Goal: Transaction & Acquisition: Download file/media

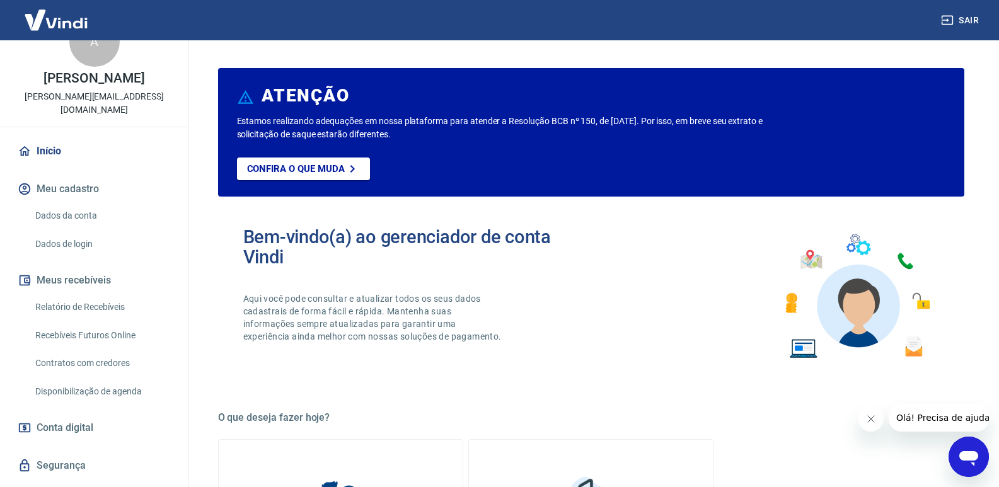
scroll to position [63, 0]
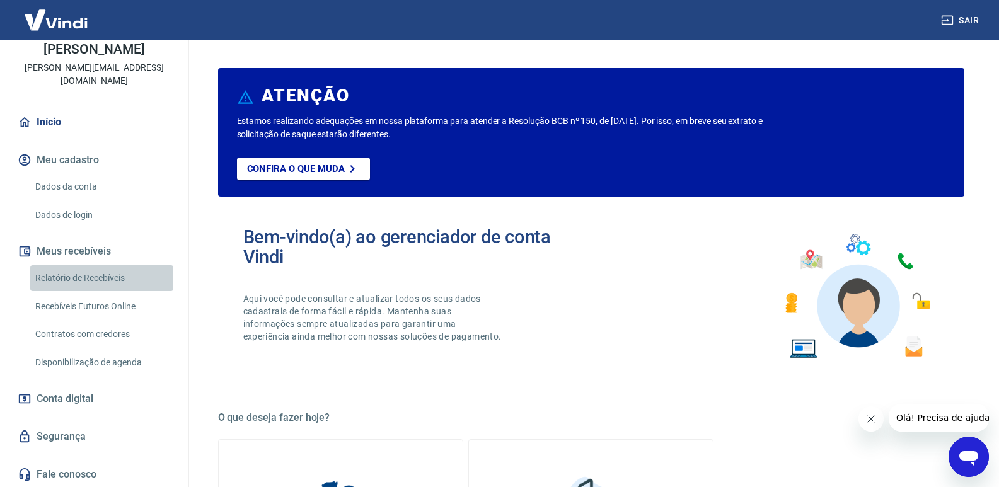
click at [107, 283] on link "Relatório de Recebíveis" at bounding box center [101, 278] width 143 height 26
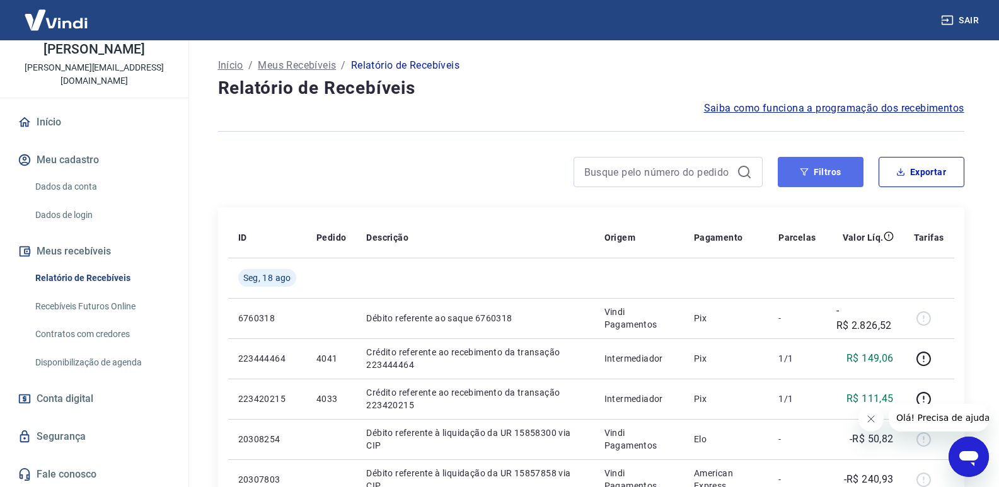
click at [814, 165] on button "Filtros" at bounding box center [821, 172] width 86 height 30
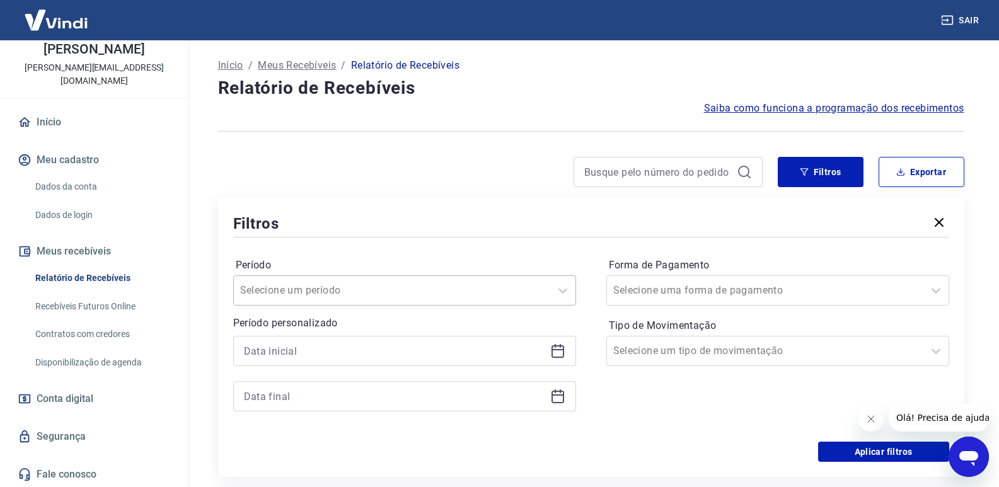
click at [374, 289] on div at bounding box center [392, 291] width 304 height 18
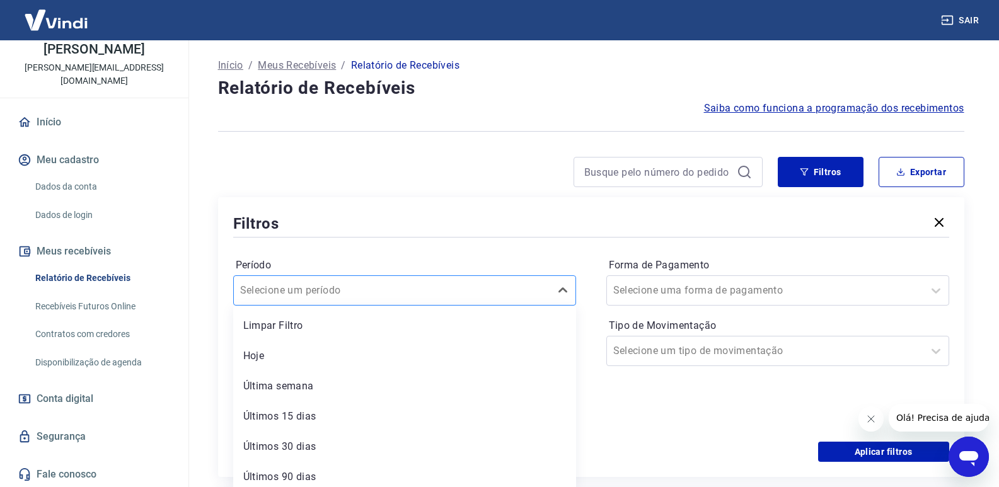
scroll to position [8, 0]
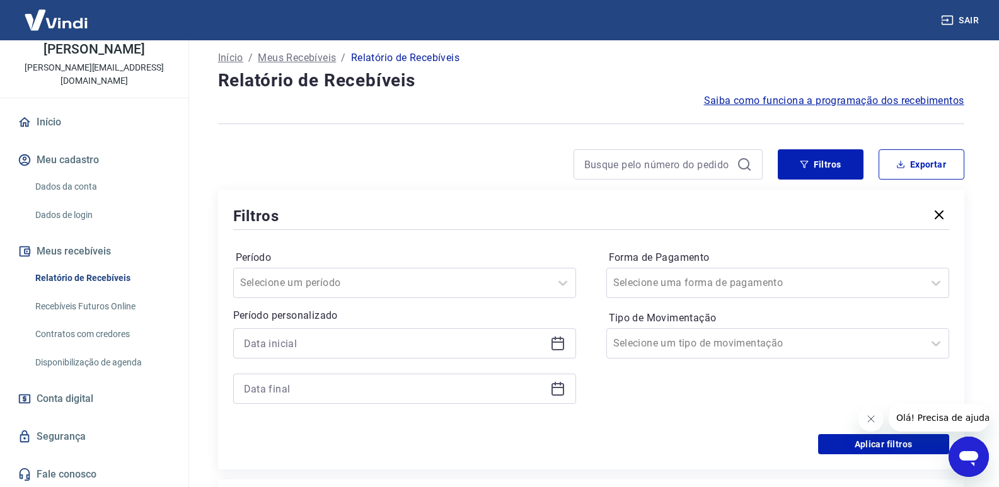
click at [612, 400] on div "Forma de Pagamento Selecione uma forma de pagamento Tipo de Movimentação Seleci…" at bounding box center [778, 333] width 343 height 171
click at [559, 343] on icon at bounding box center [558, 342] width 13 height 1
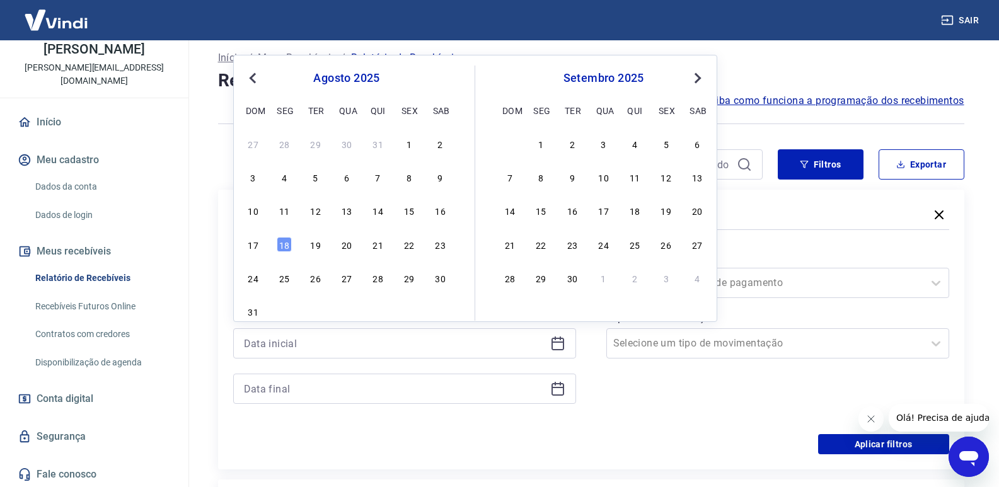
click at [254, 77] on span "Previous Month" at bounding box center [254, 78] width 0 height 15
click at [254, 79] on span "Previous Month" at bounding box center [254, 78] width 0 height 15
click at [318, 247] on div "24" at bounding box center [315, 244] width 15 height 15
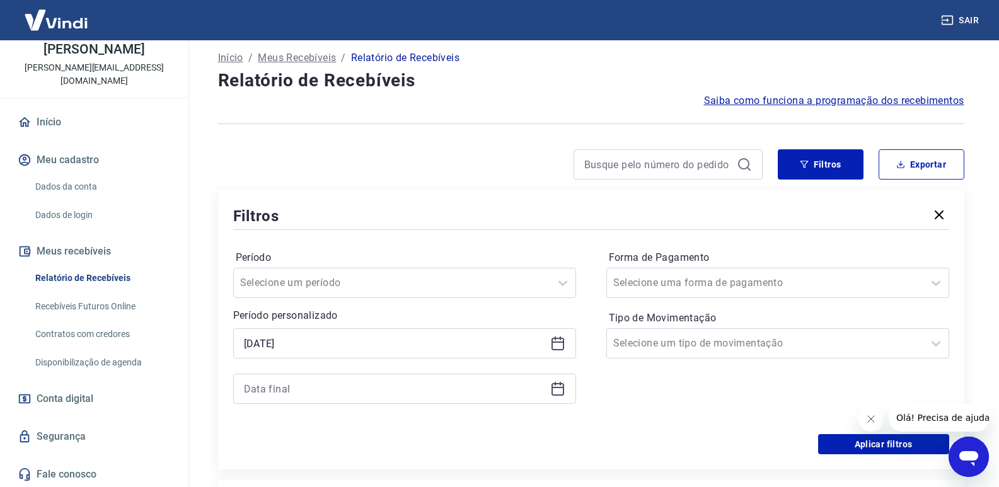
type input "[DATE]"
click at [318, 248] on div "Período Selecione um período" at bounding box center [404, 273] width 343 height 50
click at [569, 380] on div at bounding box center [404, 389] width 343 height 30
drag, startPoint x: 562, startPoint y: 386, endPoint x: 547, endPoint y: 390, distance: 15.2
click at [562, 386] on icon at bounding box center [557, 388] width 15 height 15
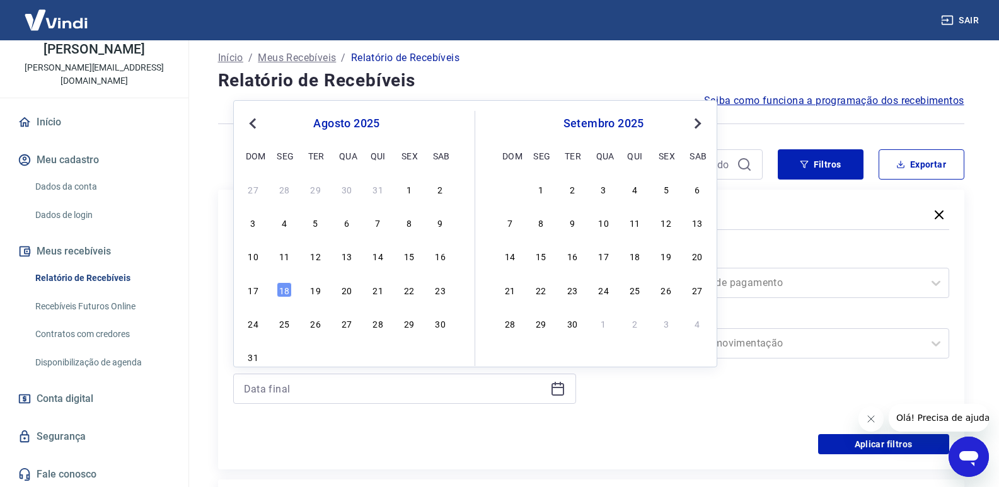
click at [256, 117] on button "Previous Month" at bounding box center [252, 123] width 15 height 15
drag, startPoint x: 315, startPoint y: 293, endPoint x: 891, endPoint y: 190, distance: 585.3
click at [315, 294] on div "24" at bounding box center [315, 289] width 15 height 15
type input "[DATE]"
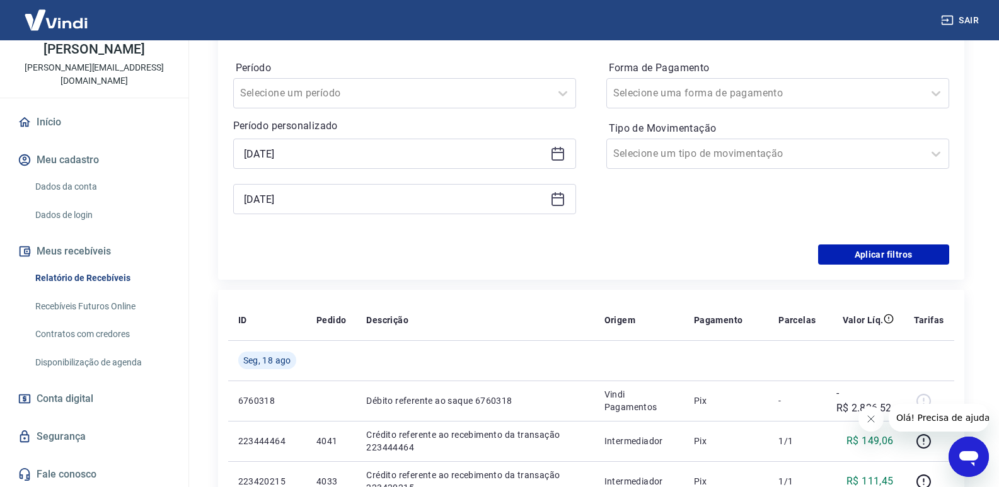
scroll to position [197, 0]
click at [895, 260] on button "Aplicar filtros" at bounding box center [883, 255] width 131 height 20
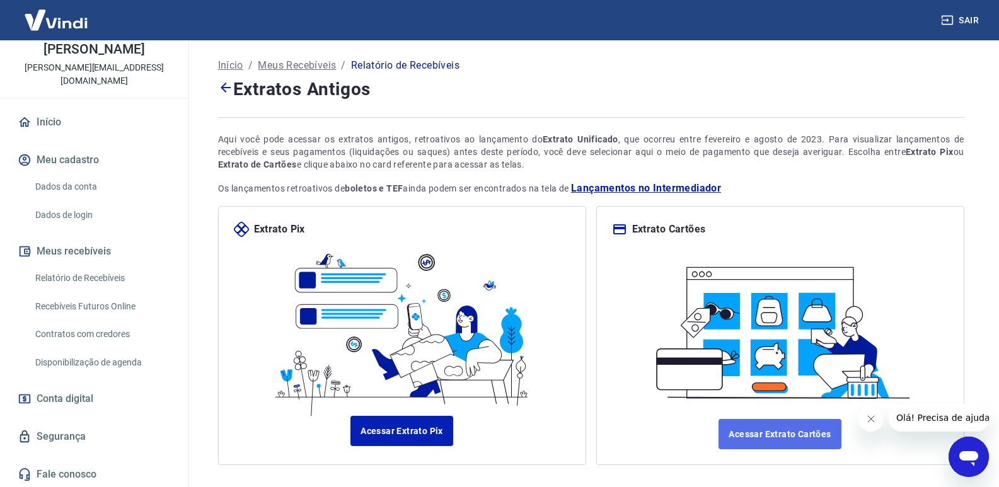
click at [761, 426] on link "Acessar Extrato Cartões" at bounding box center [780, 434] width 122 height 30
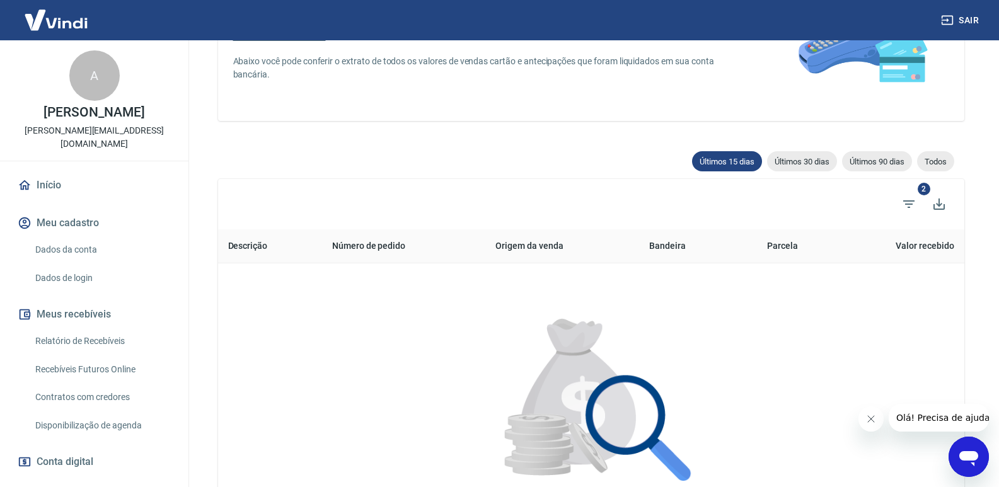
scroll to position [189, 0]
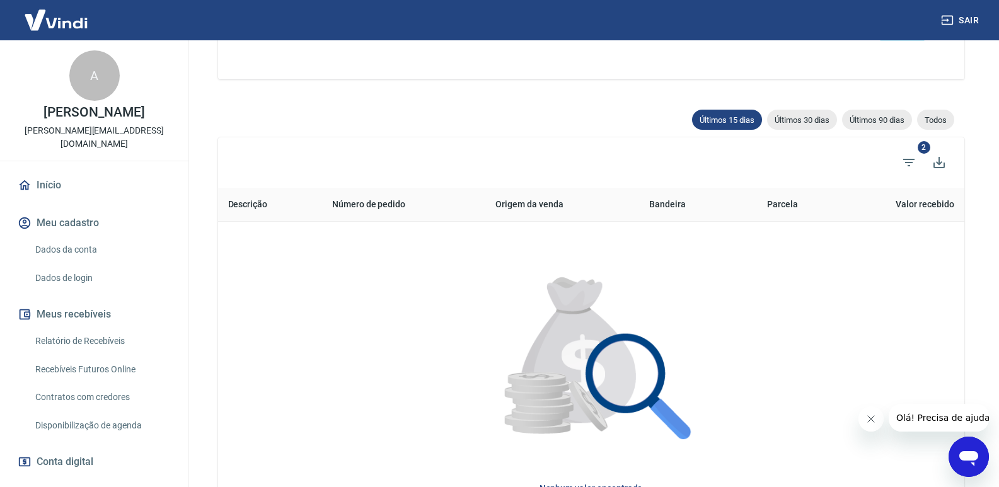
click at [73, 331] on link "Relatório de Recebíveis" at bounding box center [101, 341] width 143 height 26
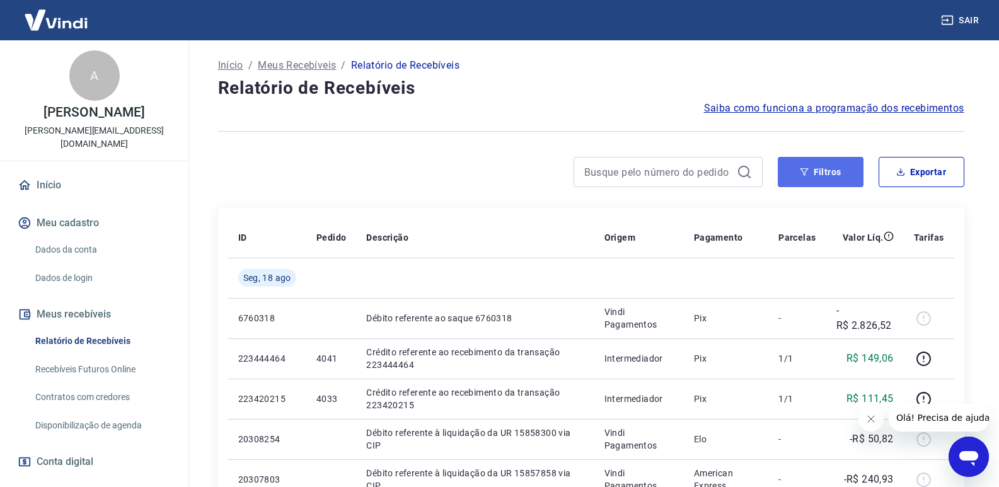
click at [812, 177] on button "Filtros" at bounding box center [821, 172] width 86 height 30
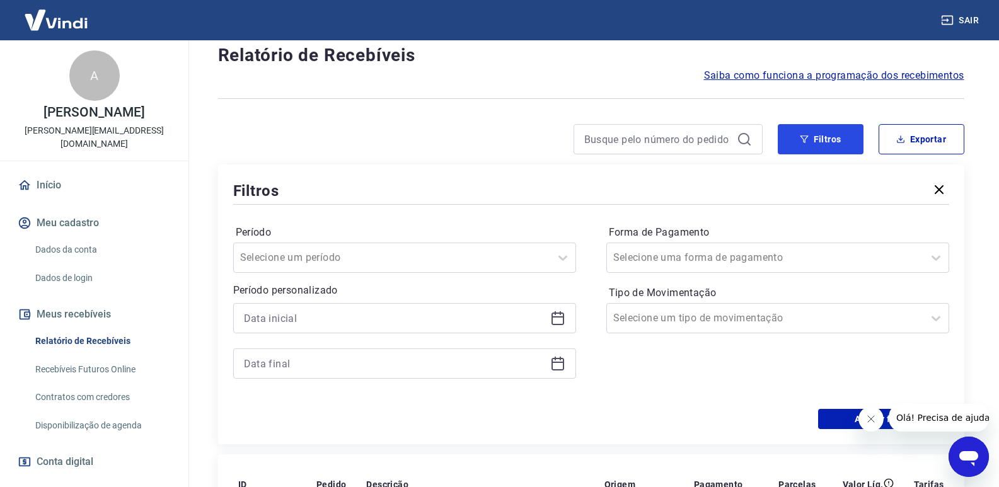
scroll to position [63, 0]
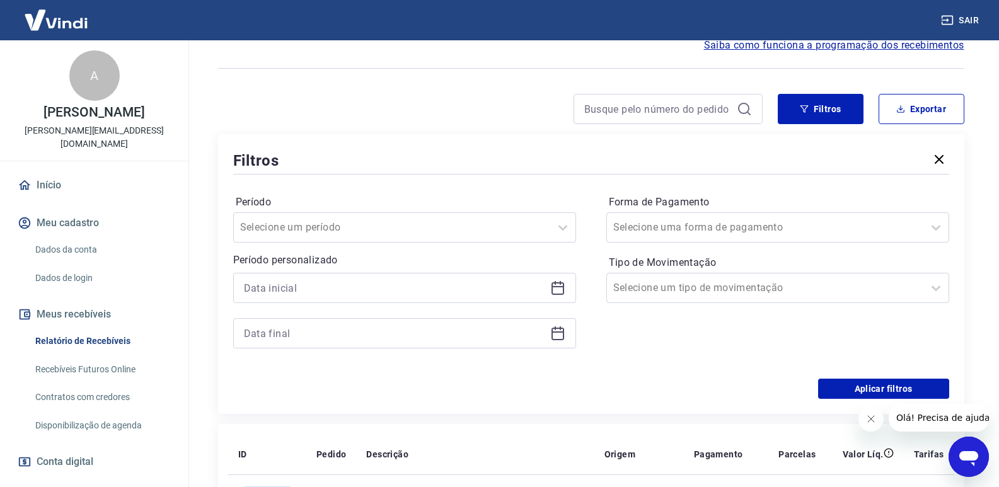
click at [557, 292] on icon at bounding box center [557, 288] width 15 height 15
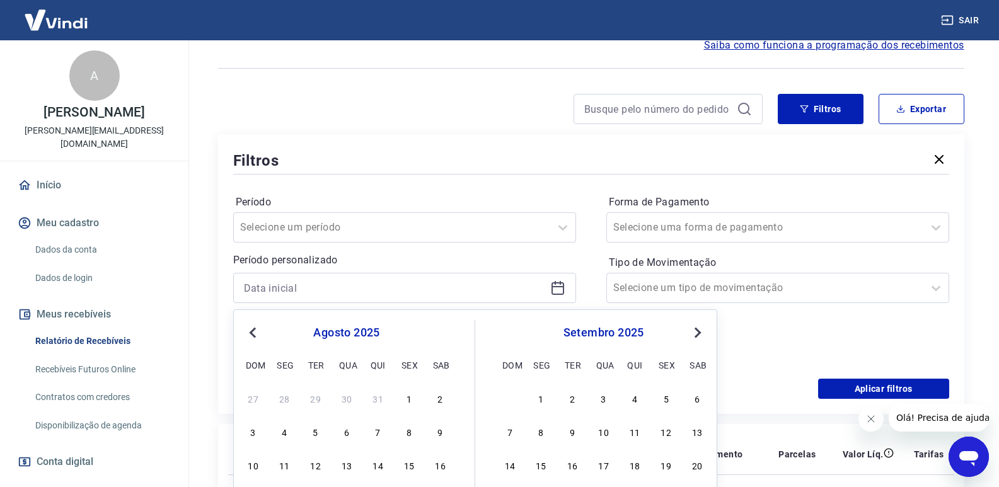
click at [254, 332] on span "Previous Month" at bounding box center [254, 332] width 0 height 15
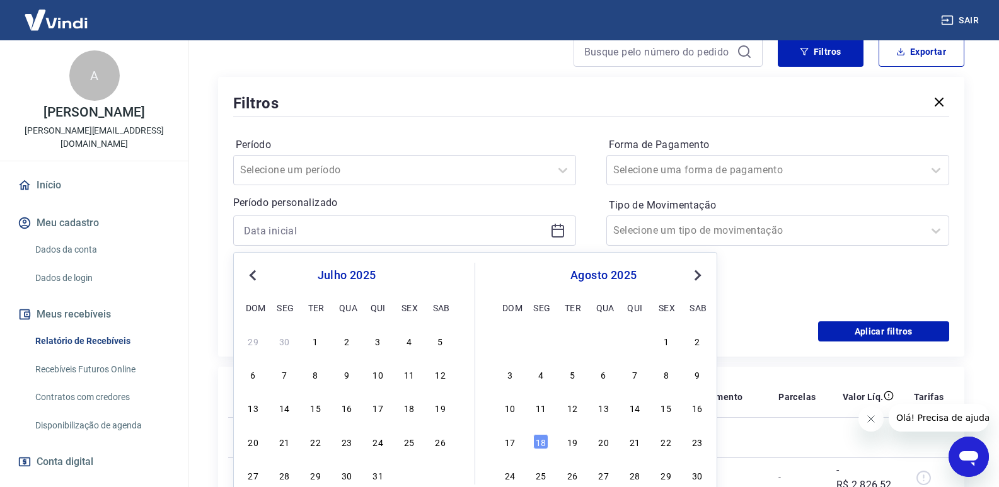
scroll to position [126, 0]
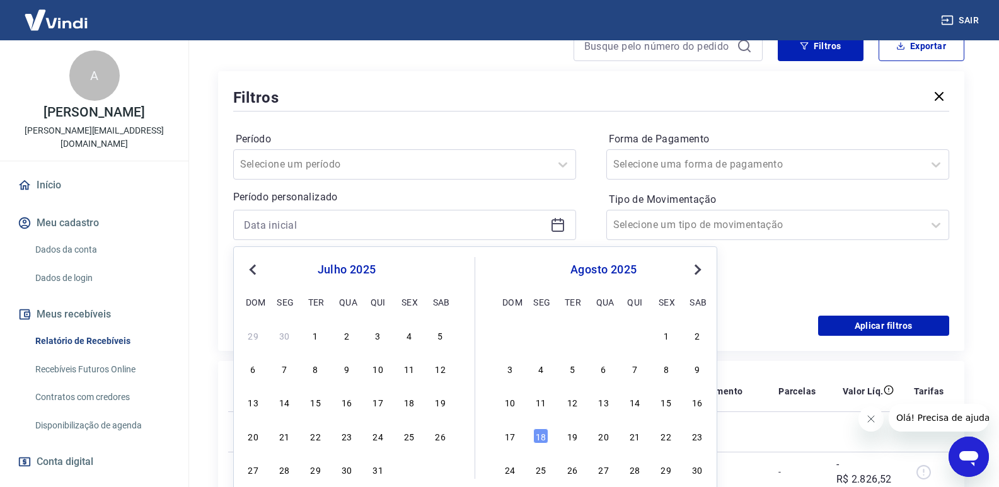
click at [254, 268] on span "Previous Month" at bounding box center [254, 269] width 0 height 15
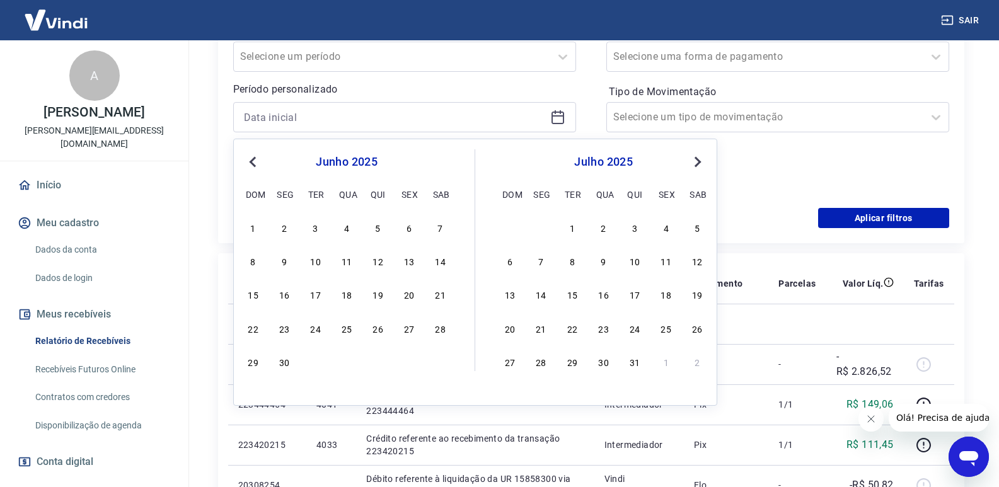
scroll to position [252, 0]
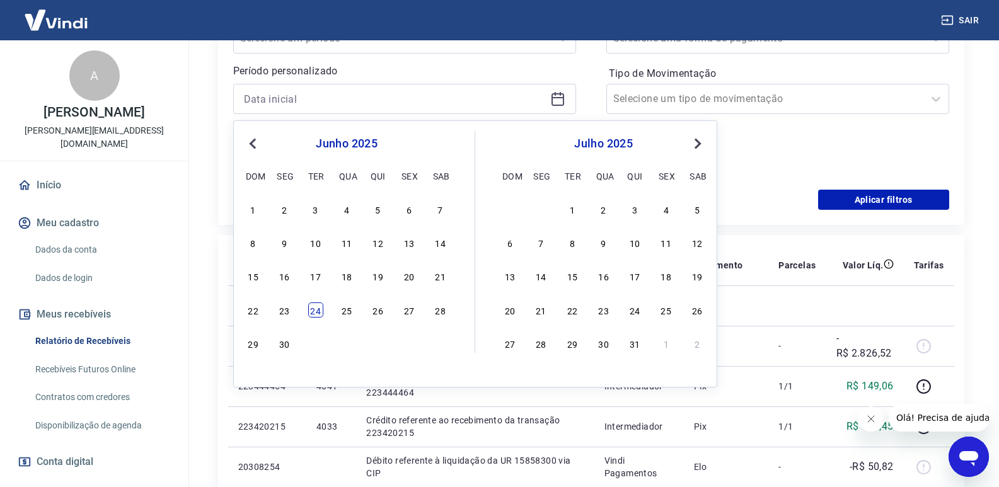
click at [313, 315] on div "24" at bounding box center [315, 310] width 15 height 15
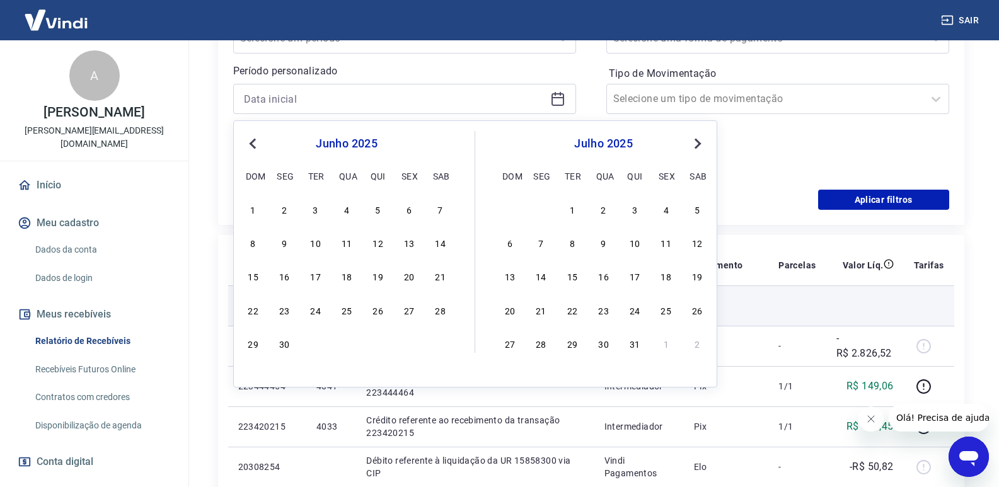
type input "[DATE]"
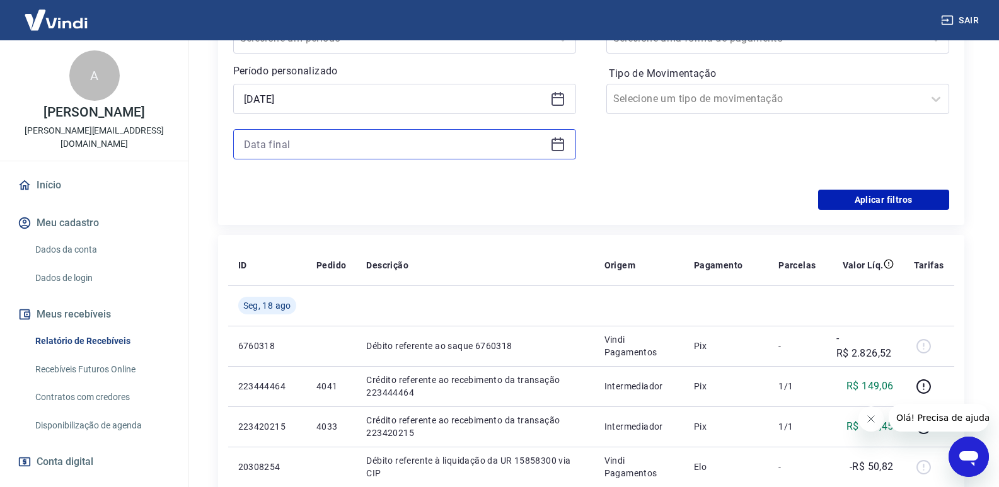
click at [362, 144] on input at bounding box center [394, 144] width 301 height 19
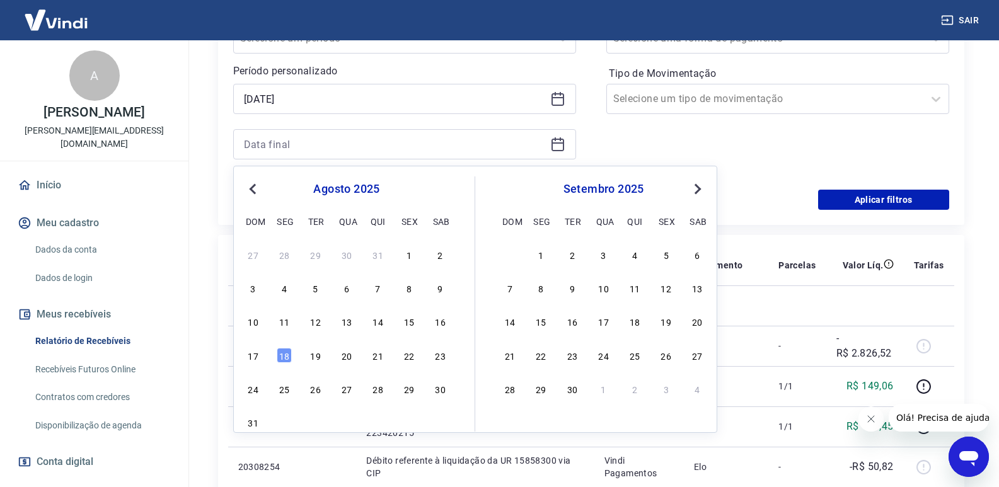
click at [254, 192] on span "Previous Month" at bounding box center [254, 189] width 0 height 15
click at [250, 190] on button "Previous Month" at bounding box center [252, 189] width 15 height 15
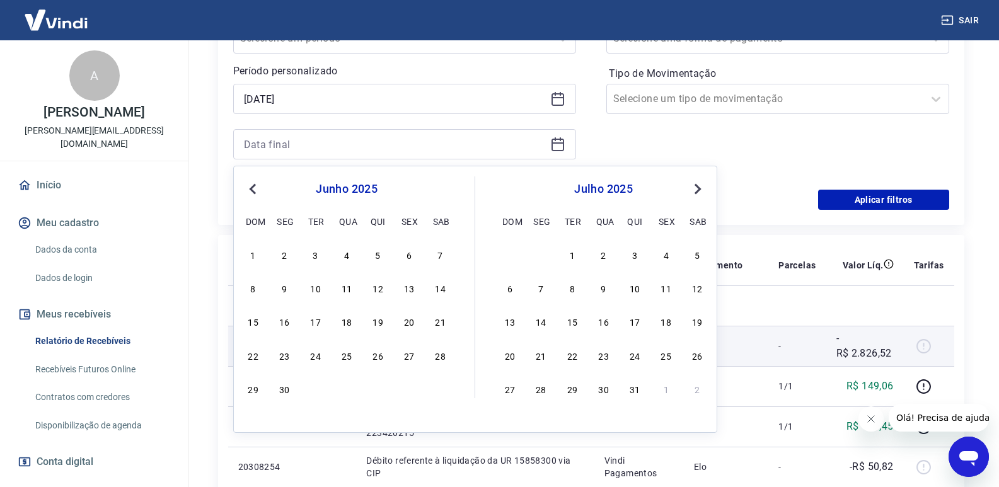
click at [314, 356] on div "24" at bounding box center [315, 355] width 15 height 15
type input "[DATE]"
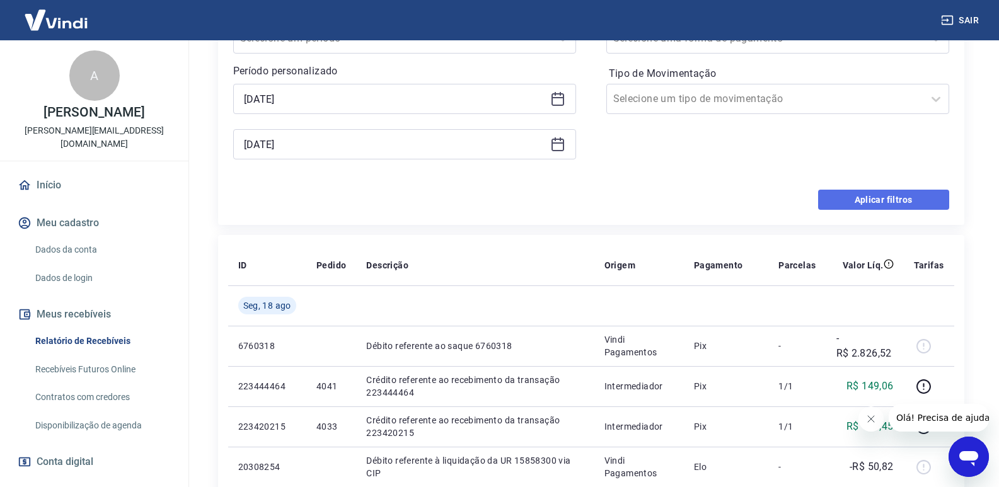
click at [856, 198] on button "Aplicar filtros" at bounding box center [883, 200] width 131 height 20
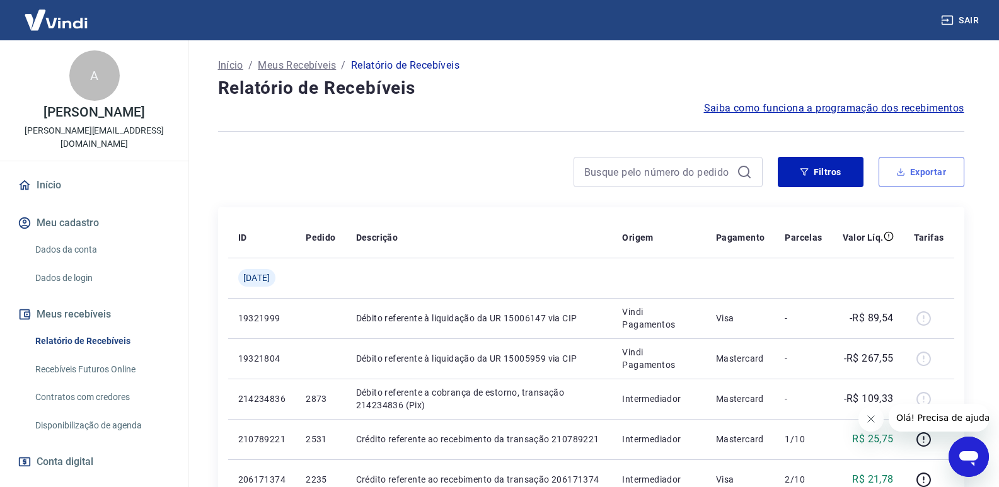
click at [921, 175] on button "Exportar" at bounding box center [922, 172] width 86 height 30
type input "[DATE]"
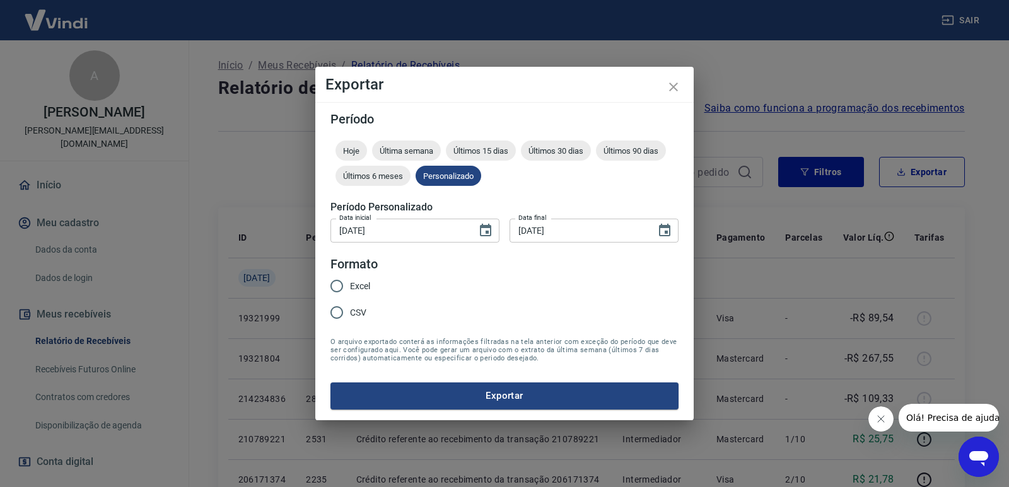
click at [342, 291] on input "Excel" at bounding box center [336, 286] width 26 height 26
radio input "true"
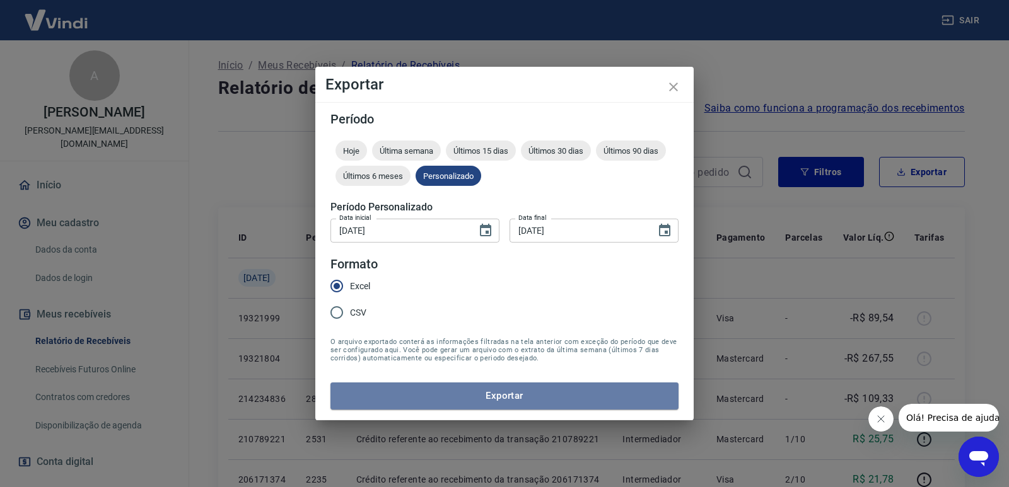
click at [493, 397] on button "Exportar" at bounding box center [504, 396] width 348 height 26
